Goal: Entertainment & Leisure: Consume media (video, audio)

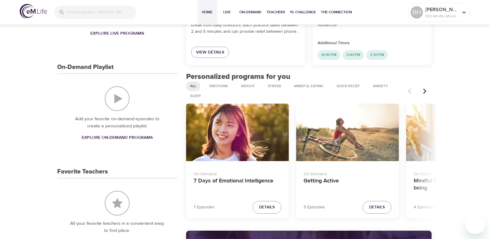
scroll to position [186, 0]
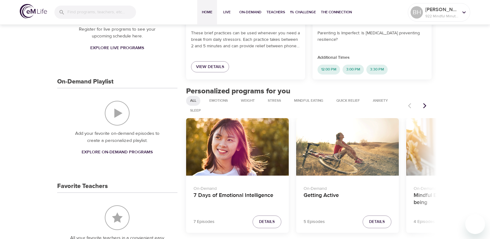
click at [426, 107] on icon "Next items" at bounding box center [425, 106] width 6 height 6
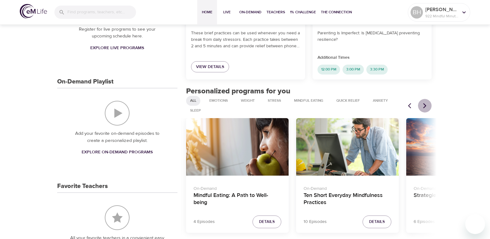
click at [426, 107] on icon "Next items" at bounding box center [425, 106] width 6 height 6
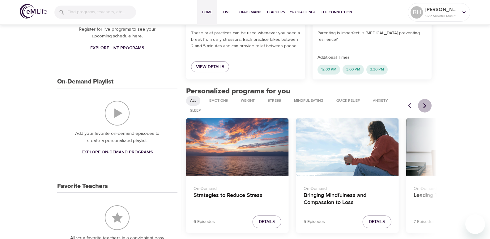
click at [426, 107] on icon "Next items" at bounding box center [425, 106] width 6 height 6
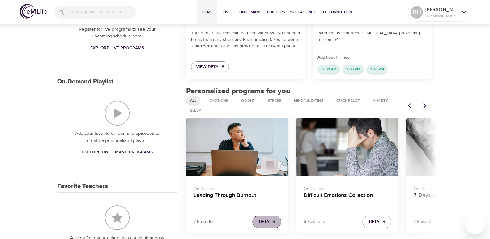
click at [257, 227] on button "Details" at bounding box center [267, 222] width 29 height 13
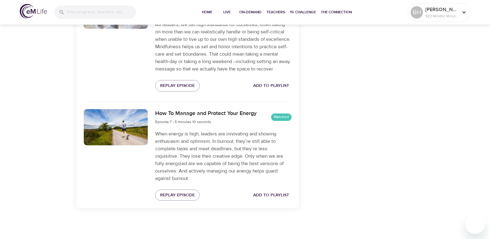
scroll to position [817, 0]
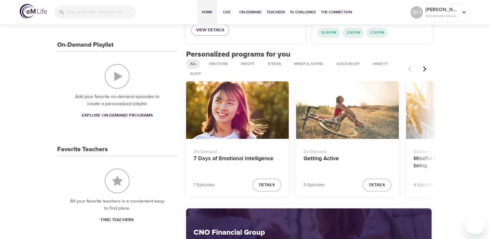
scroll to position [181, 0]
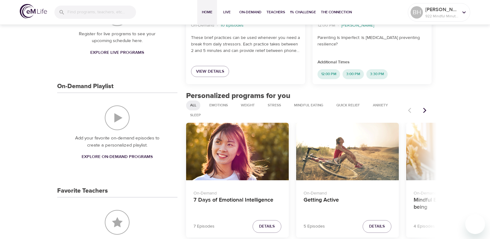
click at [424, 110] on icon "Next items" at bounding box center [425, 110] width 6 height 6
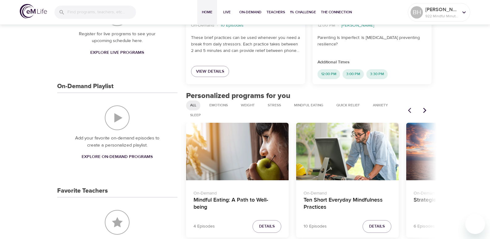
click at [424, 110] on icon "Next items" at bounding box center [425, 110] width 6 height 6
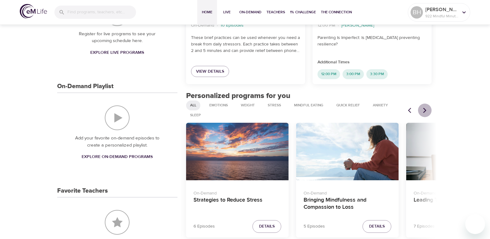
click at [424, 110] on icon "Next items" at bounding box center [425, 110] width 6 height 6
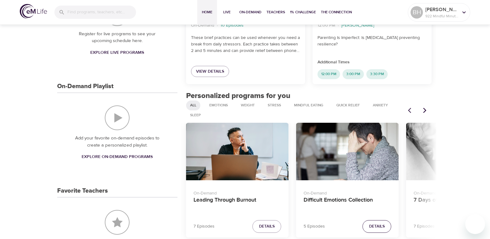
click at [369, 225] on span "Details" at bounding box center [377, 226] width 16 height 7
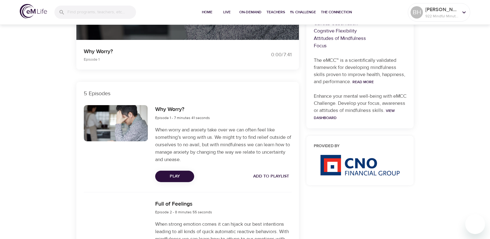
scroll to position [150, 0]
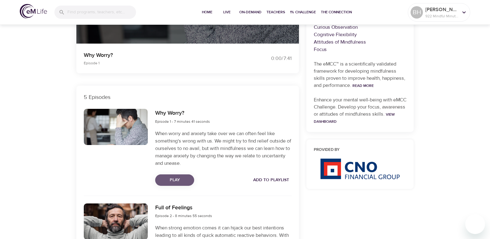
click at [177, 179] on span "Play" at bounding box center [174, 180] width 29 height 8
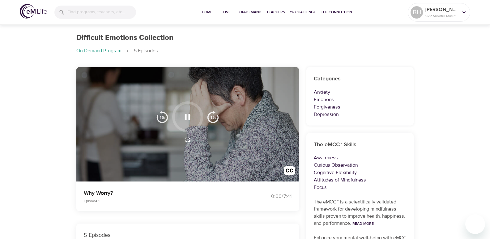
scroll to position [0, 0]
